Goal: Task Accomplishment & Management: Use online tool/utility

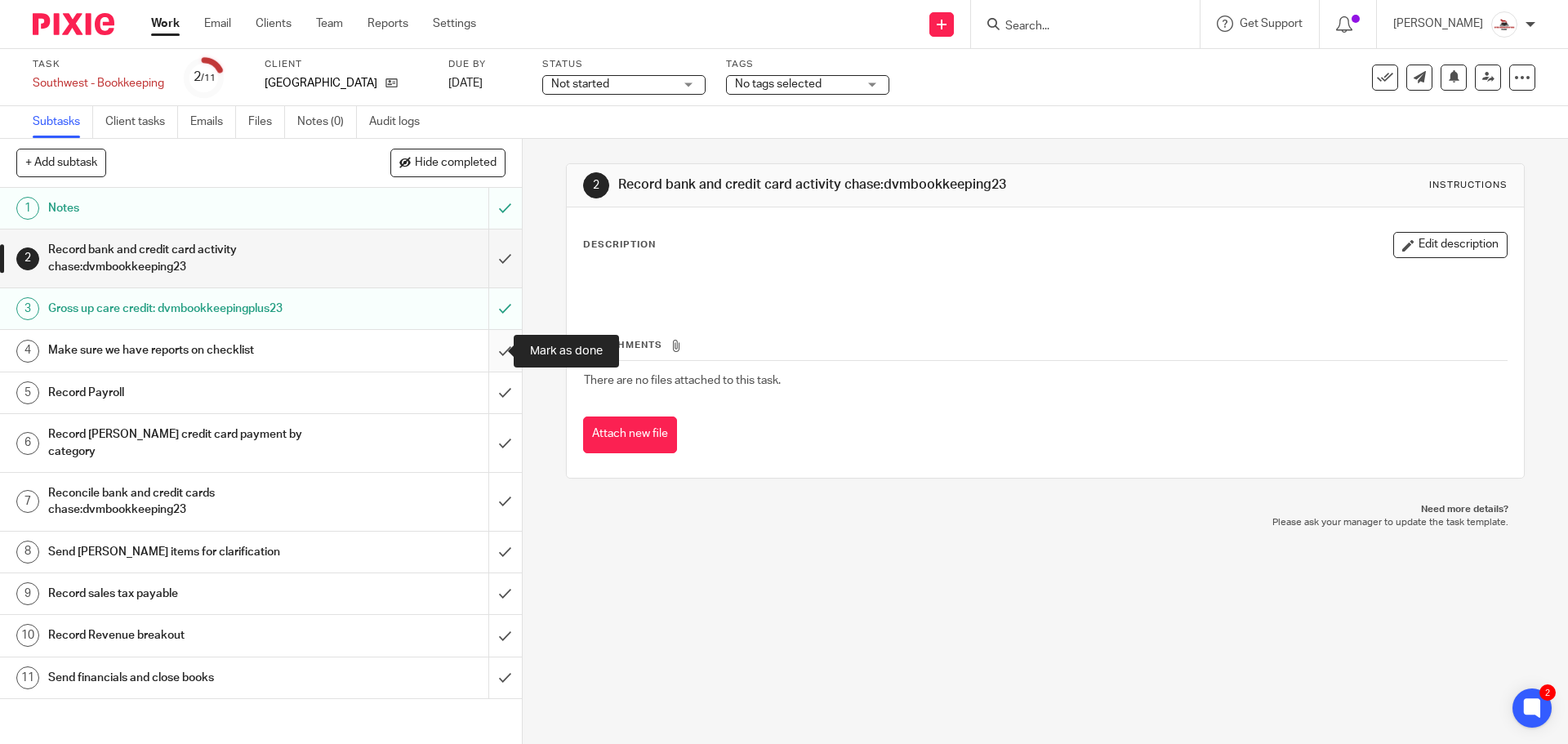
click at [479, 352] on input "submit" at bounding box center [261, 350] width 522 height 41
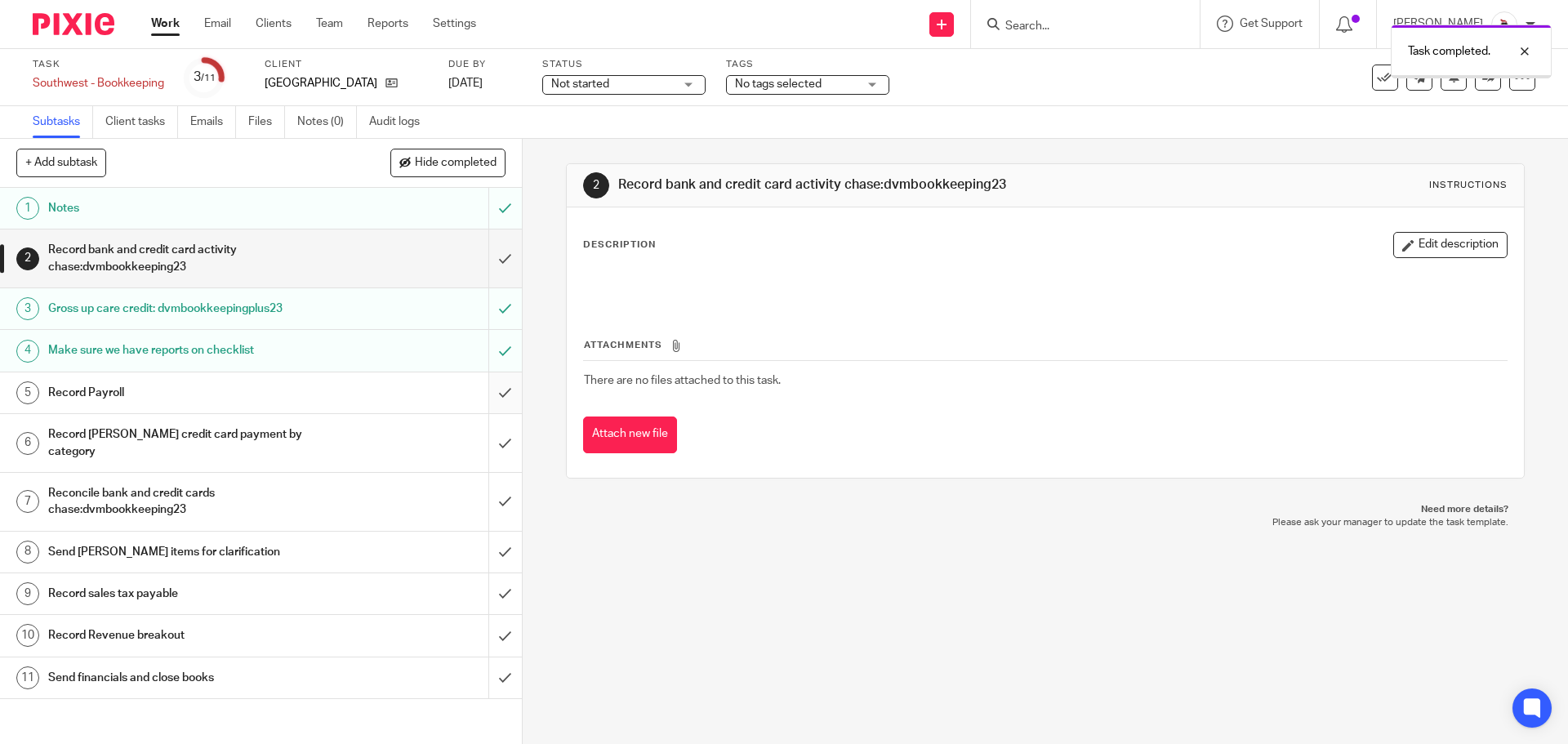
click at [495, 401] on input "submit" at bounding box center [261, 393] width 522 height 41
